Goal: Task Accomplishment & Management: Manage account settings

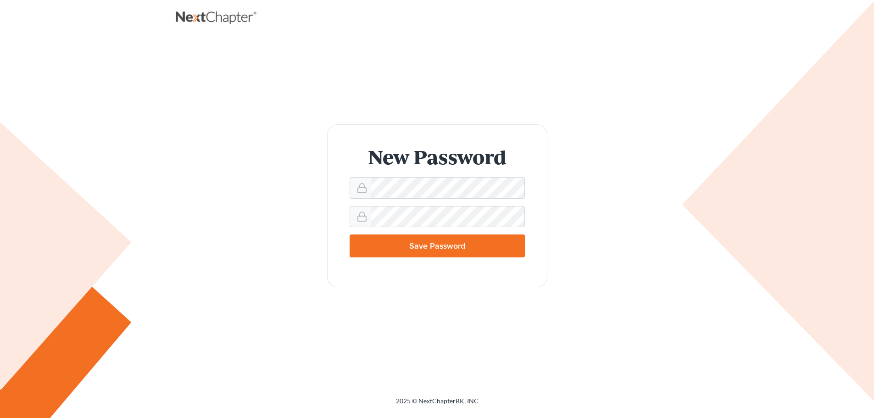
click at [467, 248] on input "Save Password" at bounding box center [437, 245] width 175 height 23
type input "Thinking..."
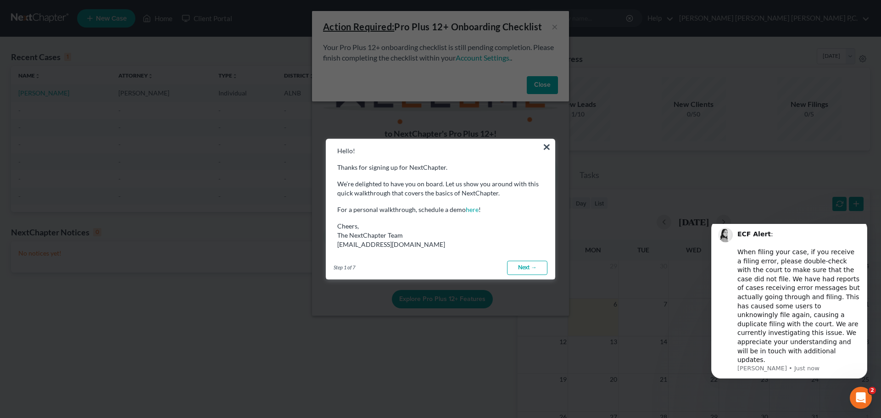
click at [532, 268] on link "Next →" at bounding box center [527, 268] width 40 height 15
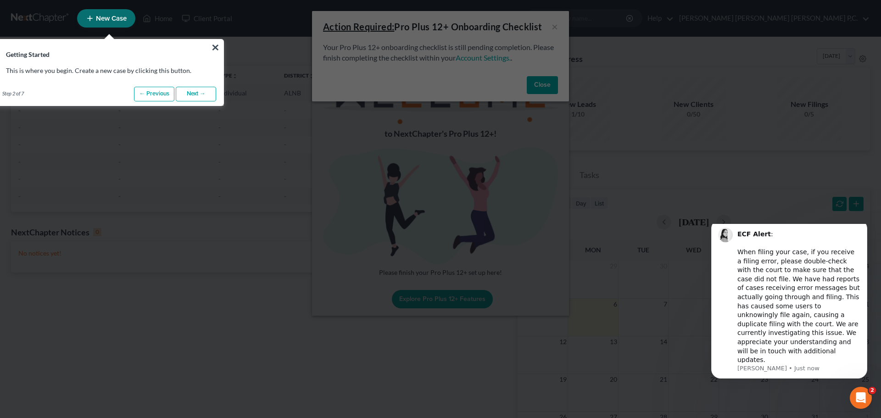
click at [199, 90] on link "Next →" at bounding box center [196, 94] width 40 height 15
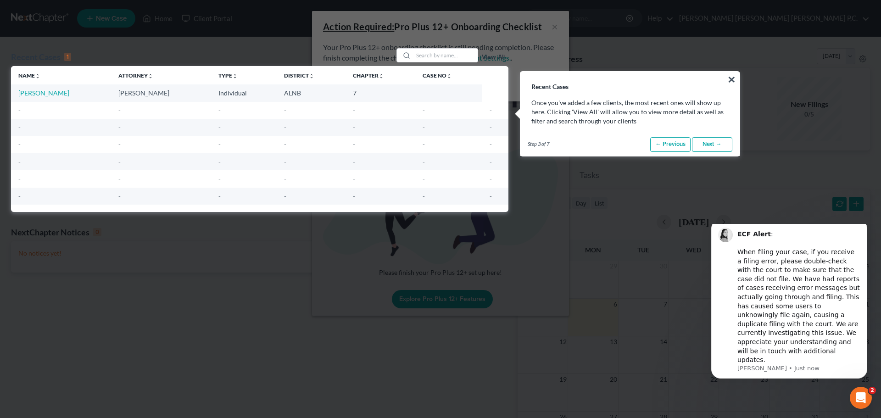
click at [704, 143] on link "Next →" at bounding box center [712, 144] width 40 height 15
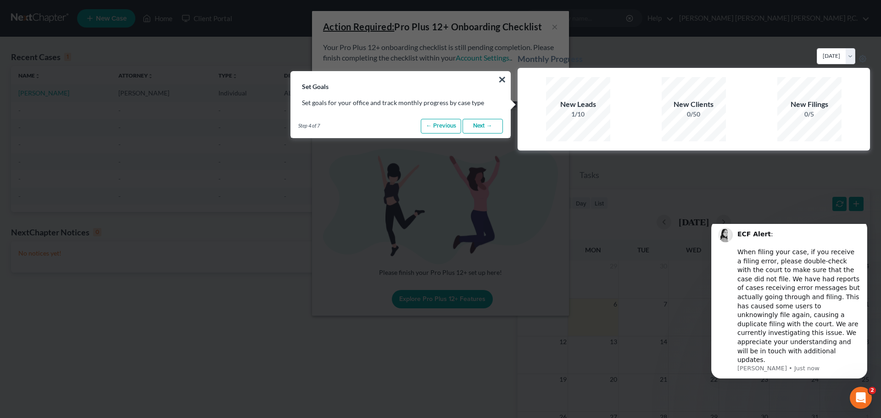
click at [481, 127] on link "Next →" at bounding box center [483, 126] width 40 height 15
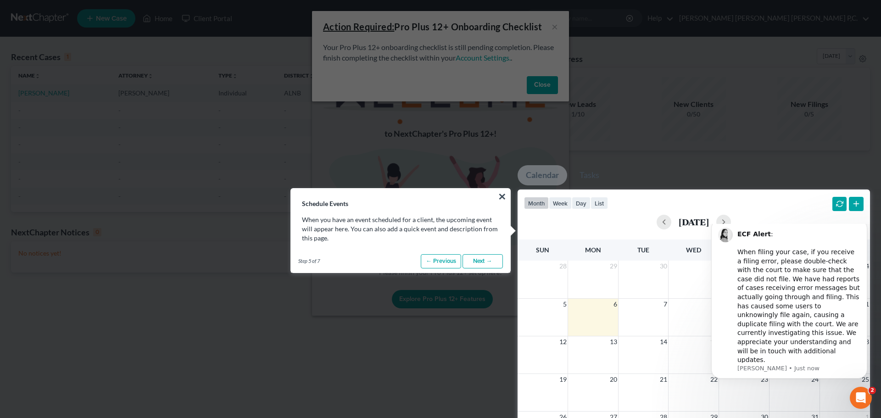
click at [482, 261] on link "Next →" at bounding box center [483, 261] width 40 height 15
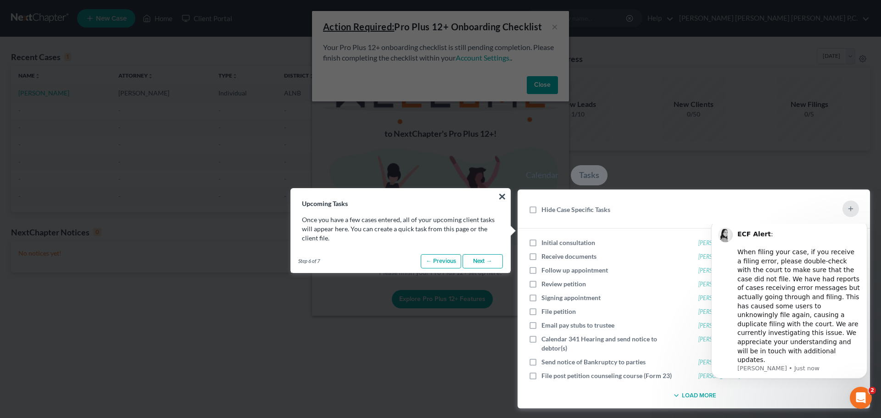
click at [483, 261] on link "Next →" at bounding box center [483, 261] width 40 height 15
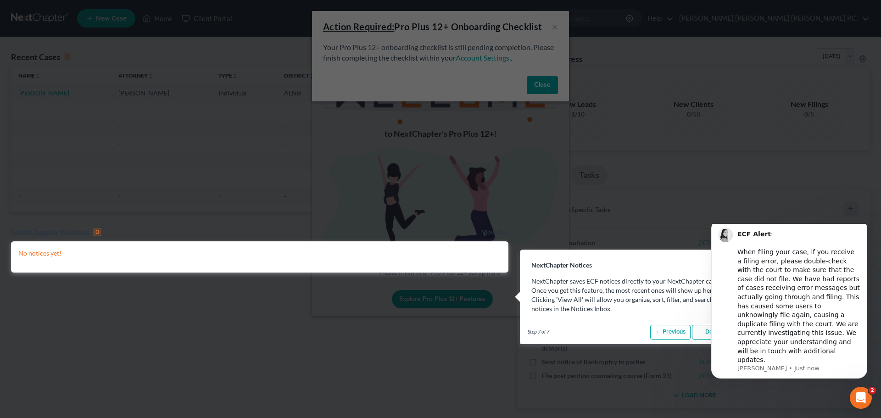
click at [702, 332] on body "ECF Alert : ​ When filing your case, if you receive a filing error, please doub…" at bounding box center [789, 319] width 176 height 182
click at [697, 332] on html "ECF Alert : ​ When filing your case, if you receive a filing error, please doub…" at bounding box center [789, 319] width 184 height 190
drag, startPoint x: 597, startPoint y: 270, endPoint x: 535, endPoint y: 281, distance: 63.7
click at [533, 282] on div "NextChapter saves ECF notices directly to your NextChapter case. Once you get t…" at bounding box center [629, 291] width 219 height 44
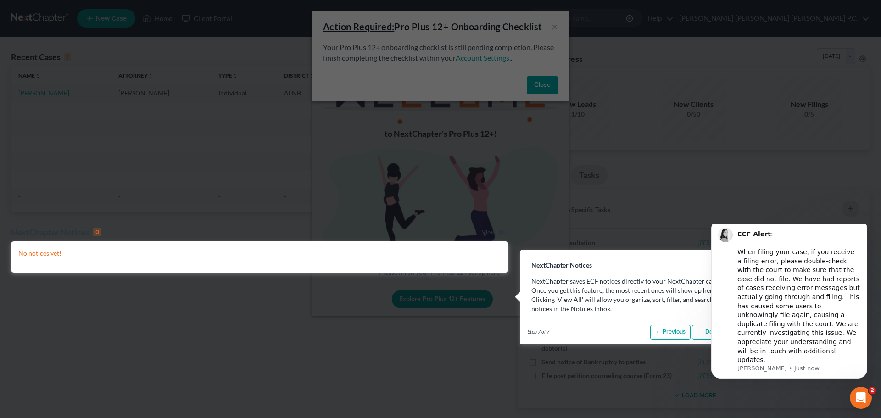
click at [865, 224] on icon "Dismiss notification" at bounding box center [864, 221] width 5 height 5
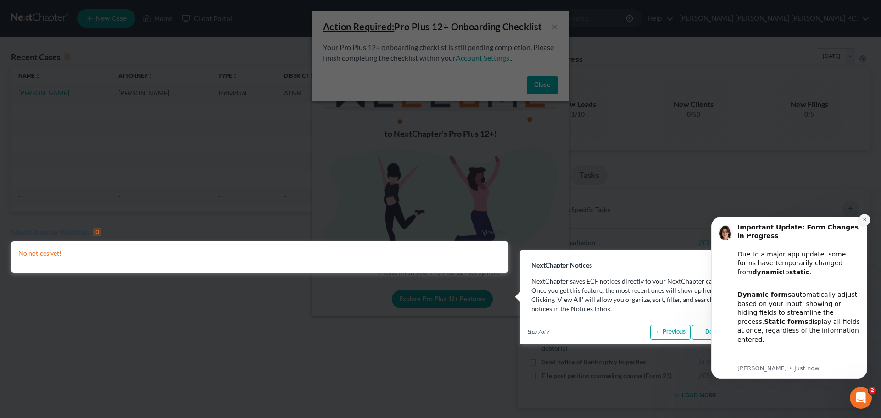
click at [866, 219] on icon "Dismiss notification" at bounding box center [864, 219] width 5 height 5
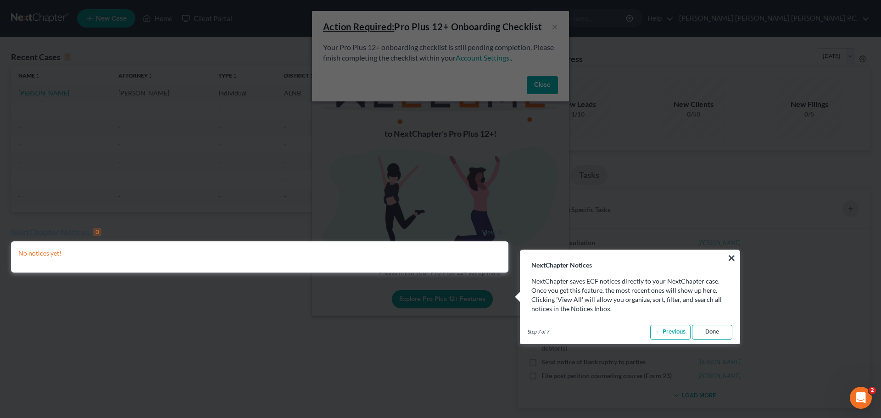
click at [713, 329] on link "Done" at bounding box center [712, 332] width 40 height 15
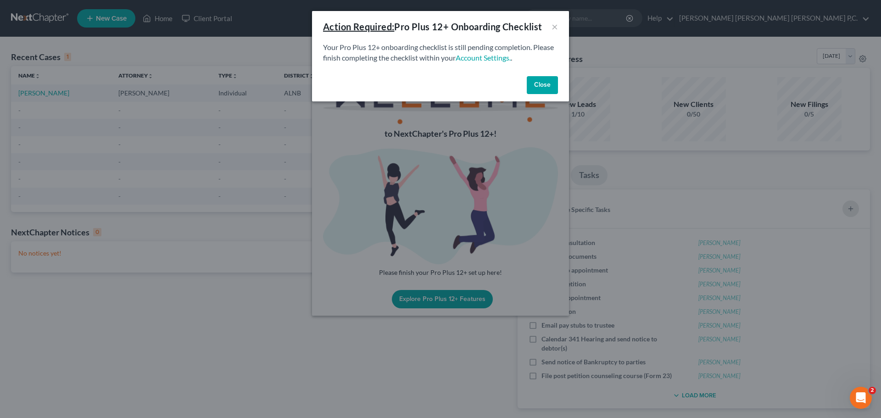
click at [547, 83] on button "Close" at bounding box center [542, 85] width 31 height 18
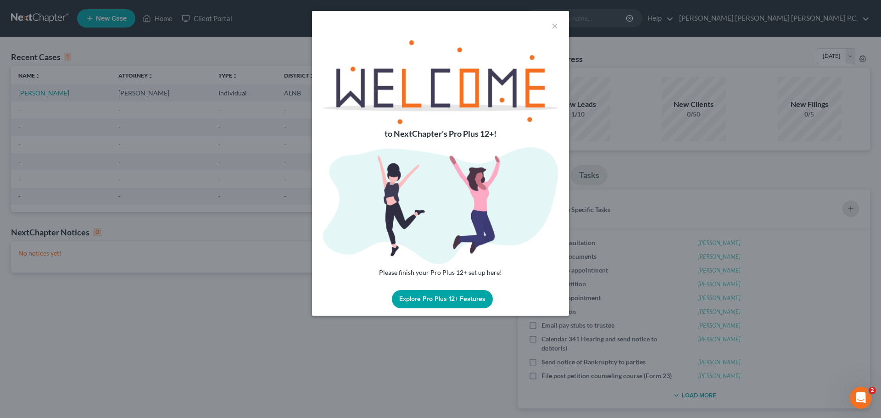
click at [437, 300] on button "Explore Pro Plus 12+ Features" at bounding box center [442, 299] width 101 height 18
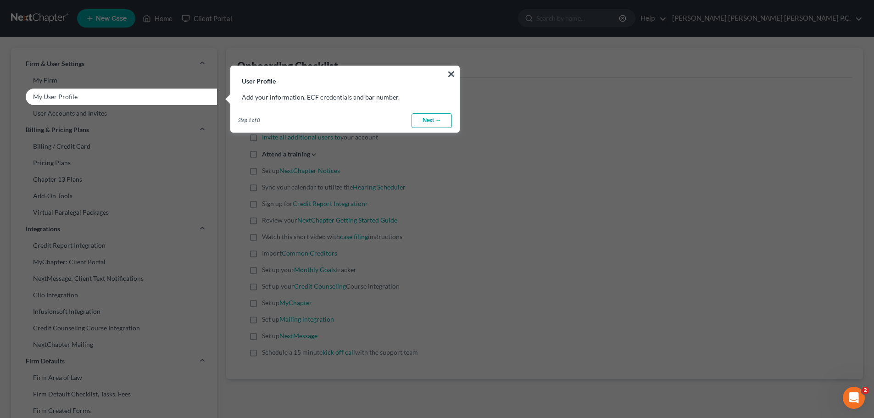
click at [431, 117] on link "Next →" at bounding box center [432, 120] width 40 height 15
click at [427, 122] on link "Next →" at bounding box center [430, 120] width 40 height 15
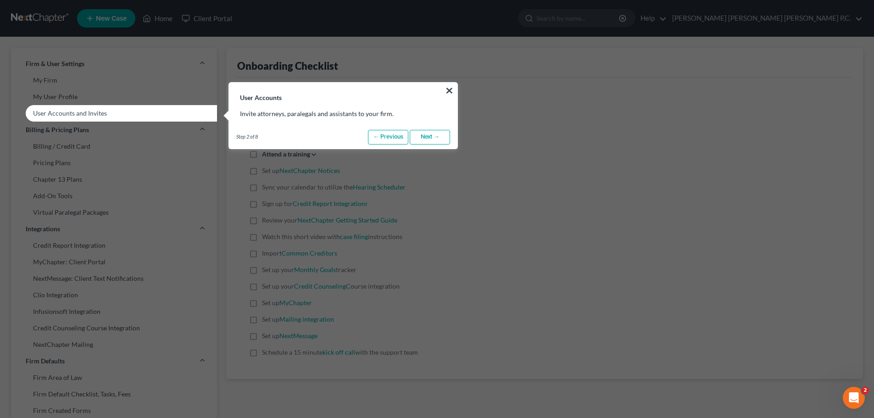
click at [423, 134] on link "Next →" at bounding box center [430, 137] width 40 height 15
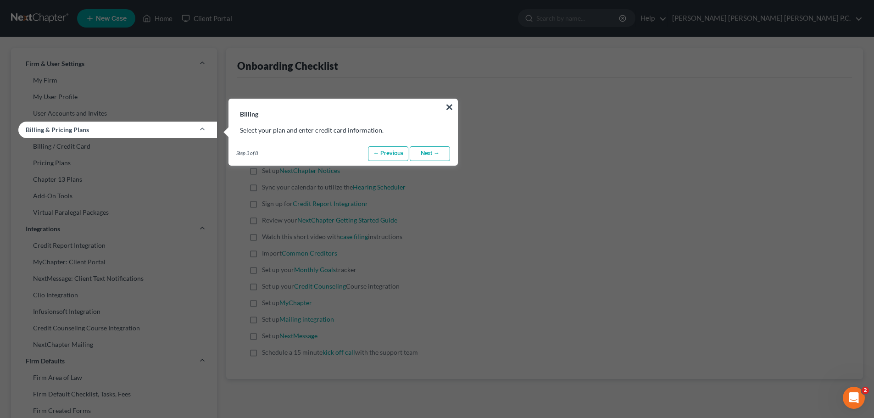
click at [430, 152] on link "Next →" at bounding box center [430, 153] width 40 height 15
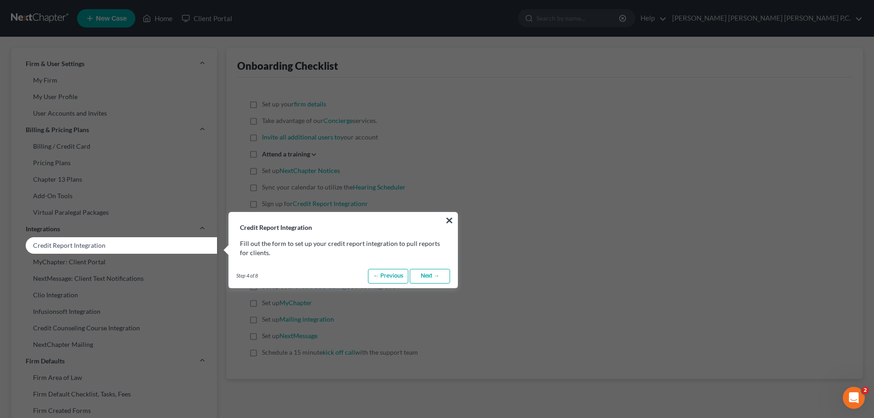
click at [436, 279] on link "Next →" at bounding box center [430, 276] width 40 height 15
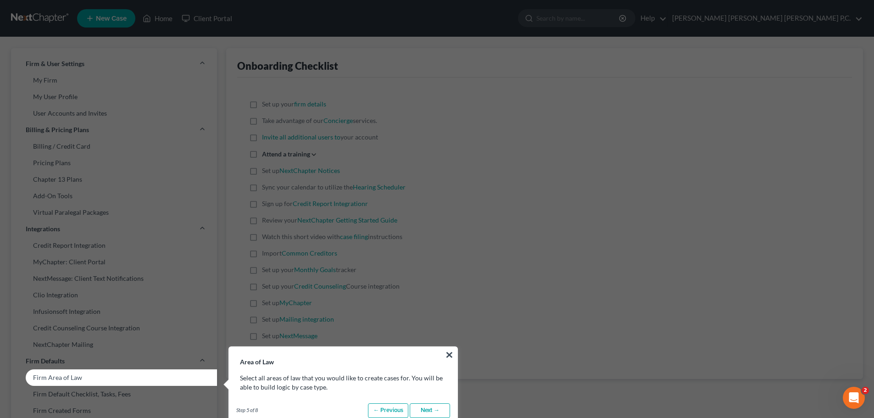
click at [426, 417] on link "Next →" at bounding box center [430, 410] width 40 height 15
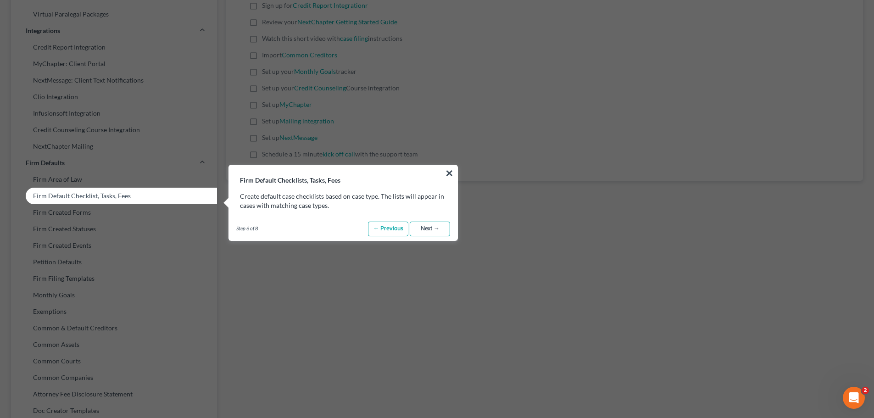
scroll to position [275, 0]
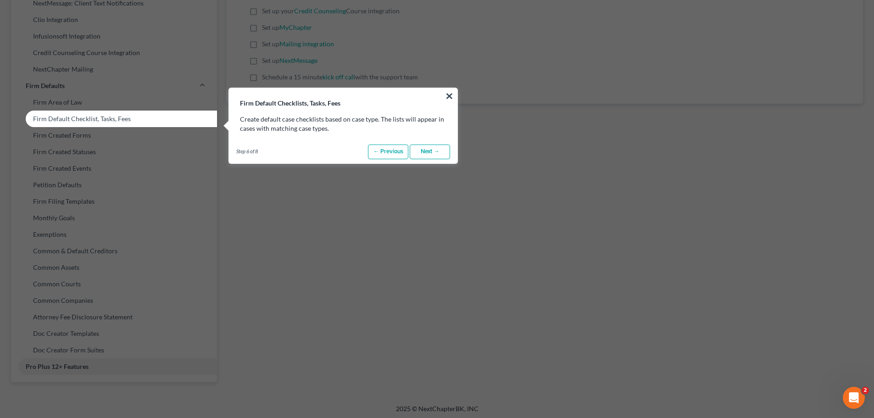
click at [432, 155] on link "Next →" at bounding box center [430, 152] width 40 height 15
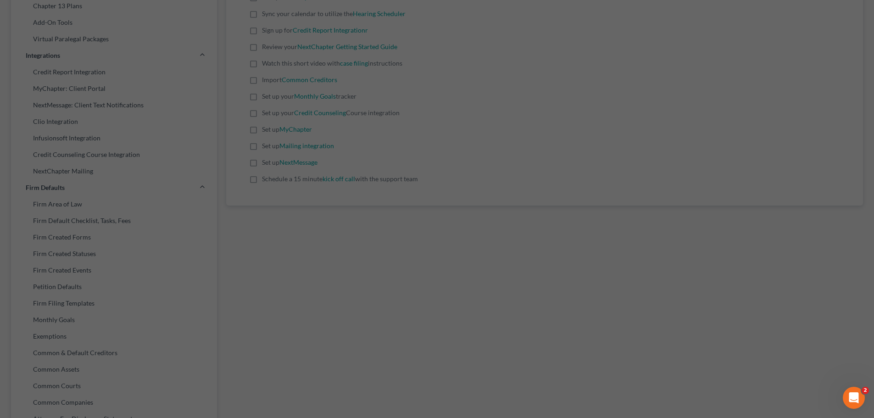
scroll to position [0, 0]
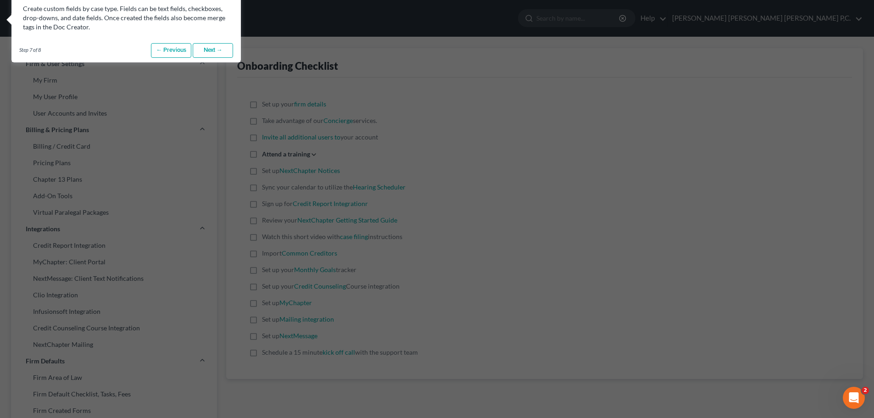
click at [218, 50] on link "Next →" at bounding box center [213, 50] width 40 height 15
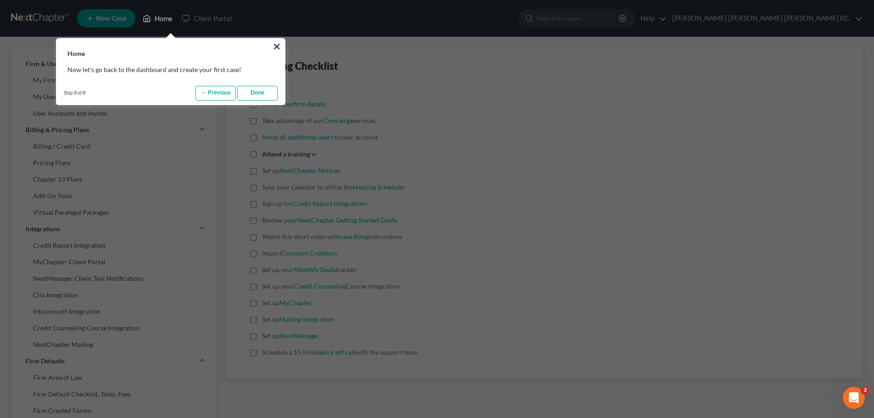
click at [261, 91] on link "Done" at bounding box center [257, 93] width 40 height 15
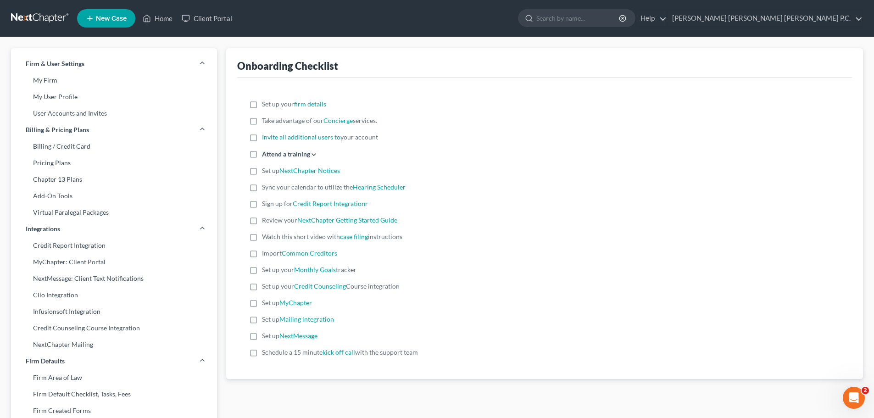
click at [262, 102] on label "Set up your firm details" at bounding box center [294, 104] width 64 height 9
click at [266, 102] on input "Set up your firm details" at bounding box center [269, 103] width 6 height 6
click at [262, 104] on label "Set up your firm details" at bounding box center [294, 104] width 64 height 9
click at [266, 104] on input "Set up your firm details" at bounding box center [269, 103] width 6 height 6
checkbox input "false"
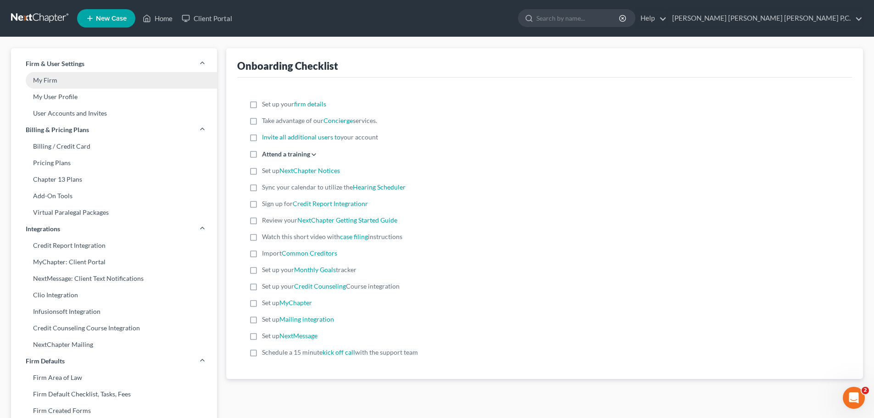
click at [33, 79] on link "My Firm" at bounding box center [114, 80] width 206 height 17
select select "24"
select select "0"
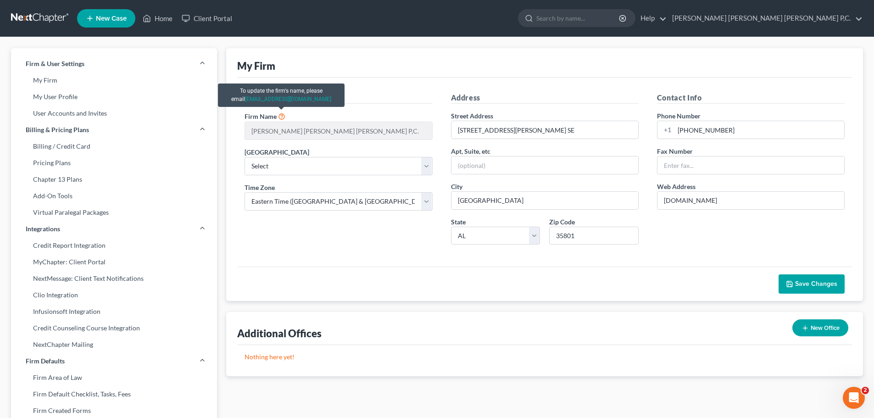
click at [279, 116] on icon at bounding box center [281, 116] width 7 height 9
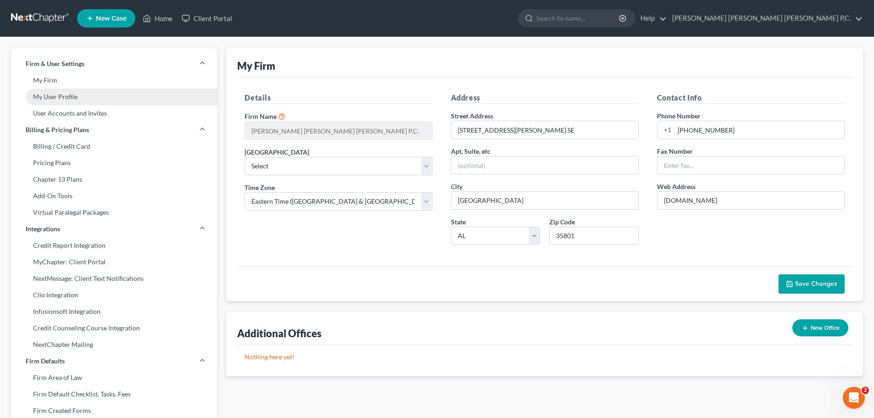
click at [52, 95] on link "My User Profile" at bounding box center [114, 97] width 206 height 17
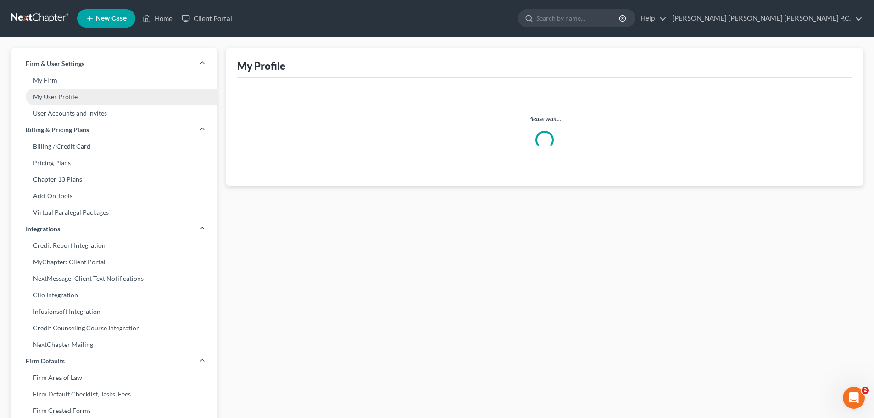
select select "0"
select select "paralegal"
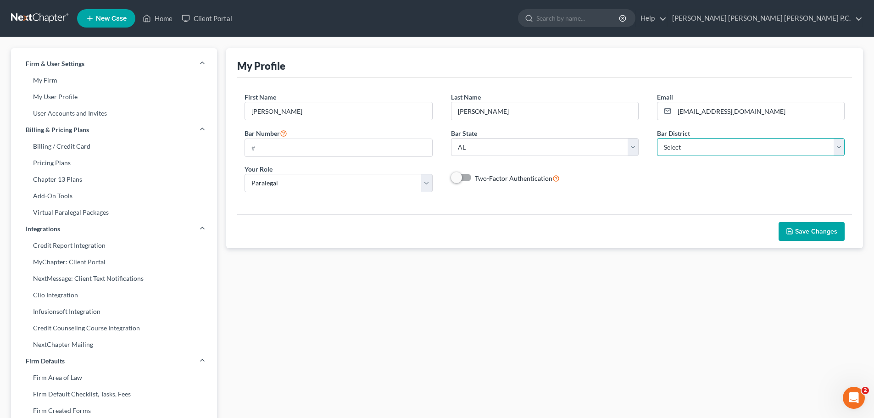
click at [839, 145] on select "Select Alabama - Middle Alabama - Northern Alabama - Southern Alaska Arizona Ar…" at bounding box center [751, 147] width 188 height 18
click at [817, 77] on div "My Profile JOIN ATTORNEY DIRECTORY" at bounding box center [544, 62] width 615 height 29
click at [841, 149] on select "Select Alabama - Middle Alabama - Northern Alabama - Southern Alaska Arizona Ar…" at bounding box center [751, 147] width 188 height 18
select select "1"
click at [657, 138] on select "Select Alabama - Middle Alabama - Northern Alabama - Southern Alaska Arizona Ar…" at bounding box center [751, 147] width 188 height 18
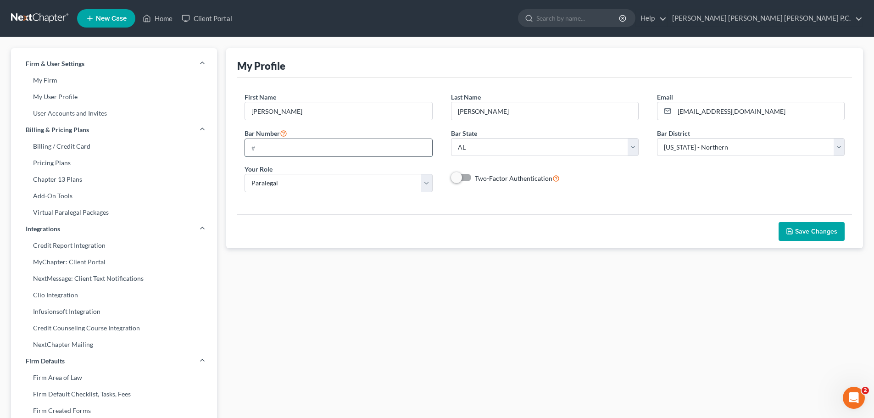
click at [261, 148] on input "text" at bounding box center [338, 147] width 187 height 17
type input "NO070"
click at [475, 179] on label "Two-Factor Authentication" at bounding box center [517, 178] width 85 height 11
click at [479, 179] on input "Two-Factor Authentication" at bounding box center [482, 176] width 6 height 6
click at [475, 177] on label "Two-Factor Authentication" at bounding box center [517, 178] width 85 height 11
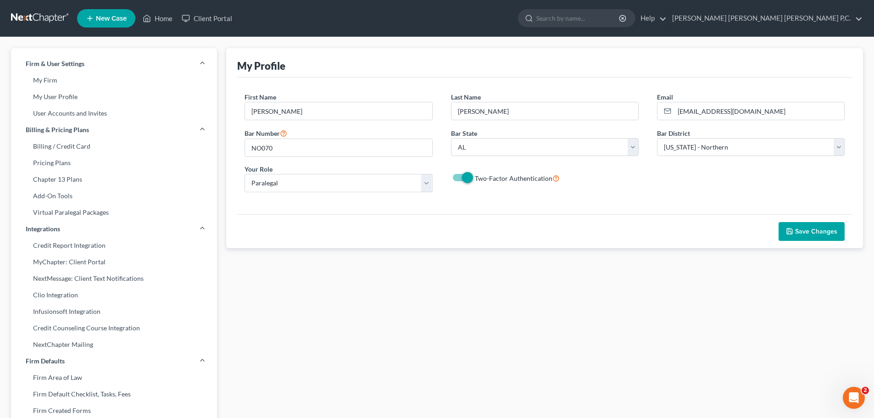
click at [479, 177] on input "Two-Factor Authentication" at bounding box center [482, 176] width 6 height 6
checkbox input "false"
click at [78, 112] on link "User Accounts and Invites" at bounding box center [114, 113] width 206 height 17
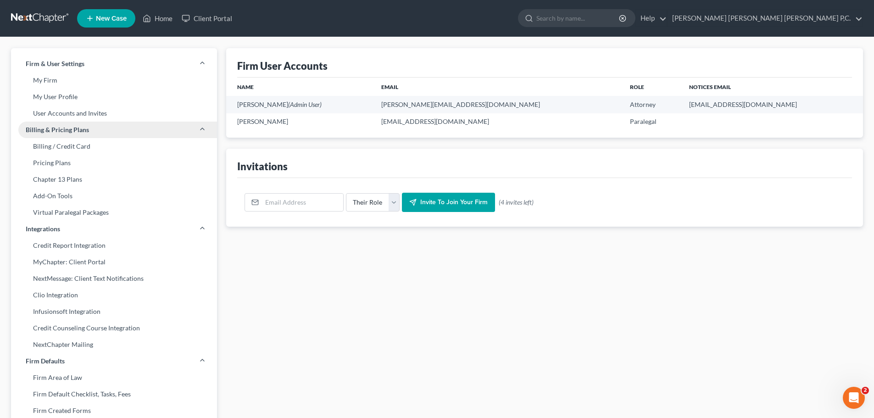
click at [39, 129] on span "Billing & Pricing Plans" at bounding box center [57, 129] width 63 height 9
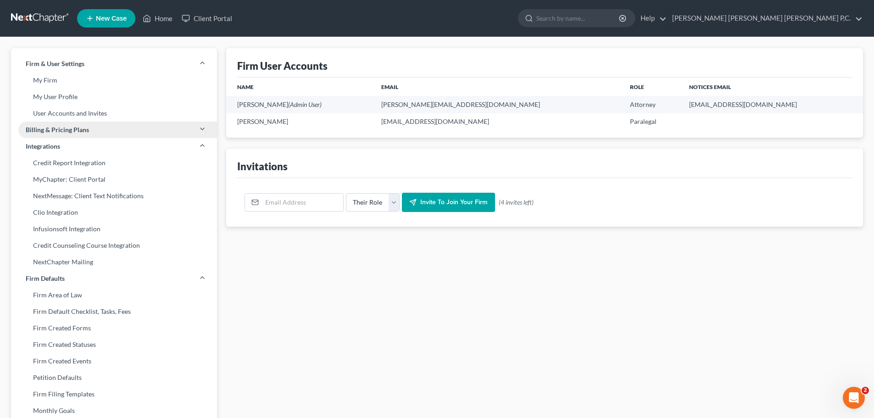
click at [153, 129] on link "Billing & Pricing Plans" at bounding box center [114, 130] width 206 height 17
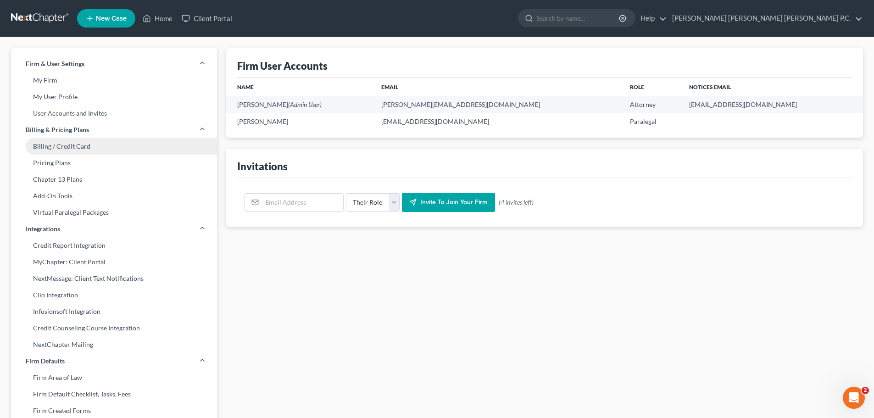
click at [94, 146] on link "Billing / Credit Card" at bounding box center [114, 146] width 206 height 17
select select "0"
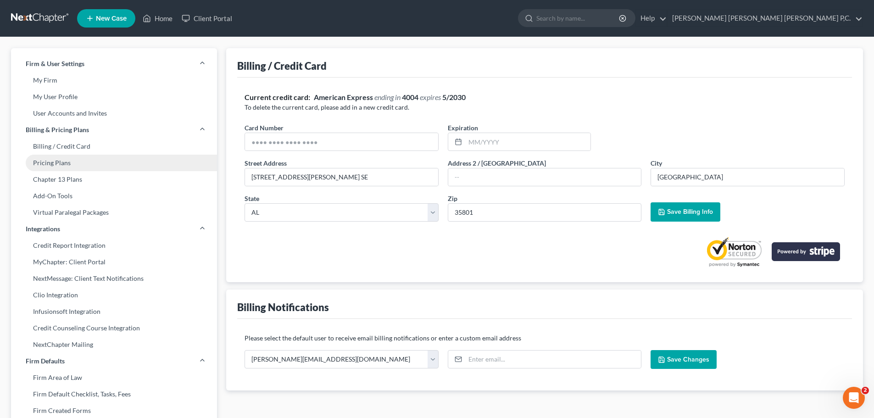
click at [71, 161] on link "Pricing Plans" at bounding box center [114, 163] width 206 height 17
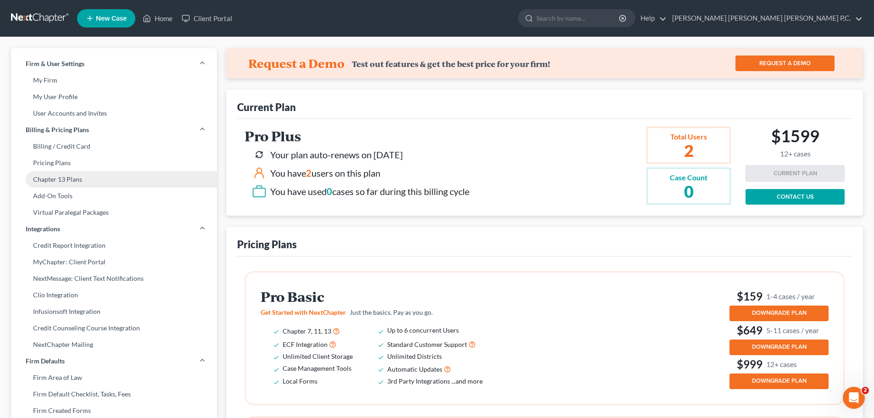
click at [67, 183] on link "Chapter 13 Plans" at bounding box center [114, 179] width 206 height 17
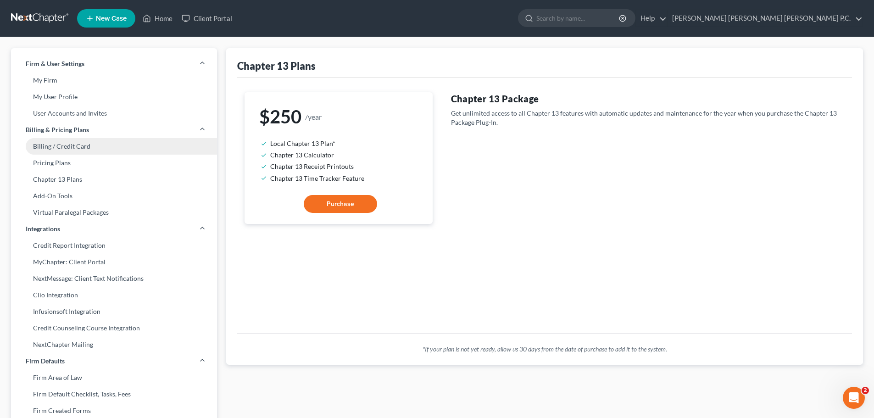
click at [75, 147] on link "Billing / Credit Card" at bounding box center [114, 146] width 206 height 17
select select "0"
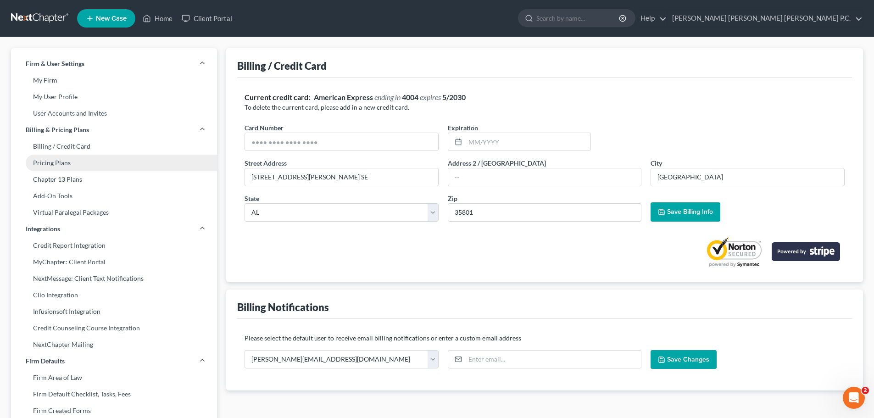
click at [70, 161] on link "Pricing Plans" at bounding box center [114, 163] width 206 height 17
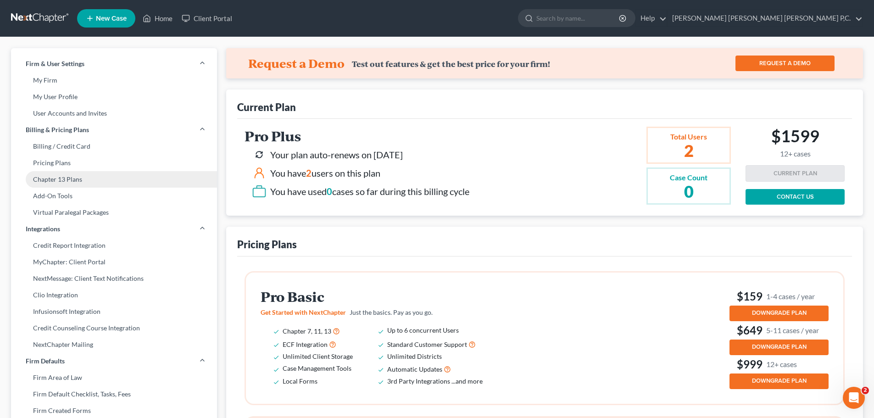
click at [65, 180] on link "Chapter 13 Plans" at bounding box center [114, 179] width 206 height 17
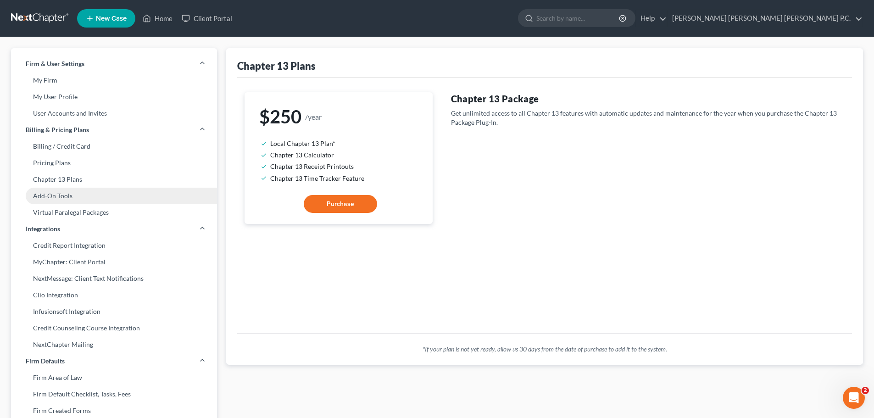
click at [58, 196] on link "Add-On Tools" at bounding box center [114, 196] width 206 height 17
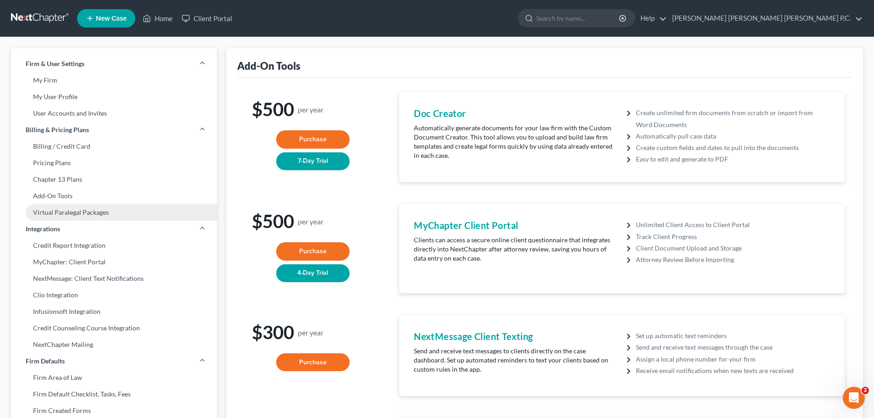
click at [59, 211] on link "Virtual Paralegal Packages" at bounding box center [114, 212] width 206 height 17
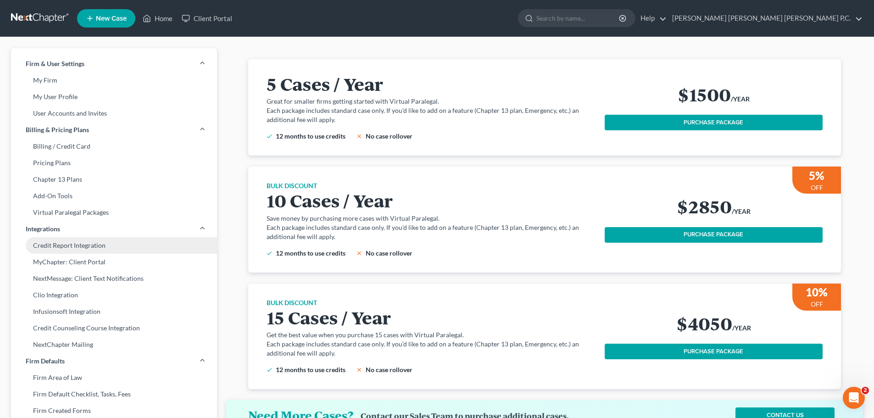
click at [52, 246] on link "Credit Report Integration" at bounding box center [114, 245] width 206 height 17
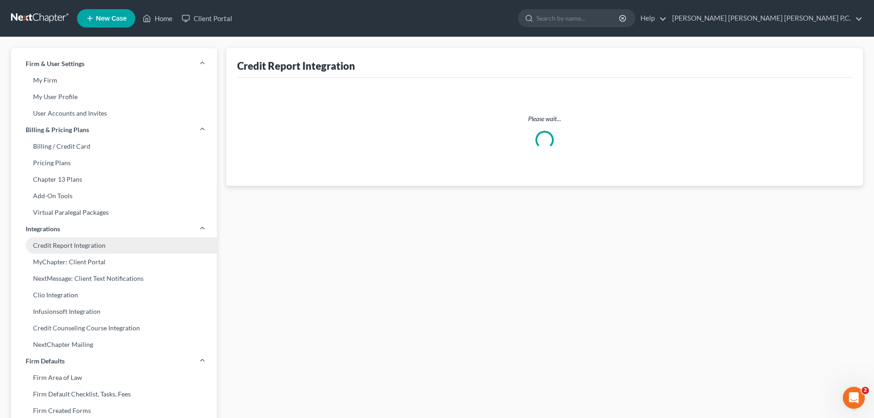
select select "0"
